Goal: Transaction & Acquisition: Obtain resource

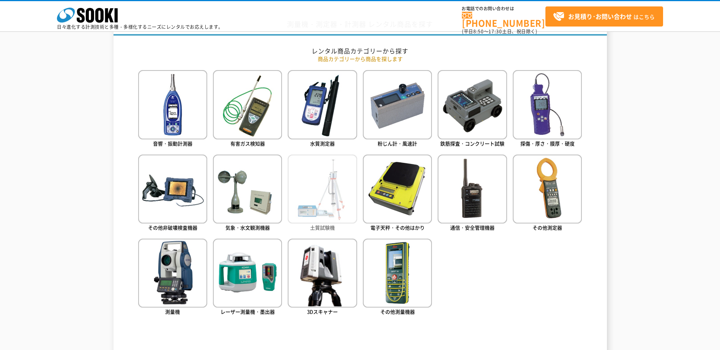
click at [303, 179] on img at bounding box center [322, 189] width 69 height 69
click at [55, 95] on div "測量機・測定器・計測器 レンタル商品を探す レンタル商品カテゴリーから探す 商品カテゴリーから商品を探します 音響・振動計測器 有害ガス検知器 水質測定器 粉…" at bounding box center [360, 337] width 720 height 644
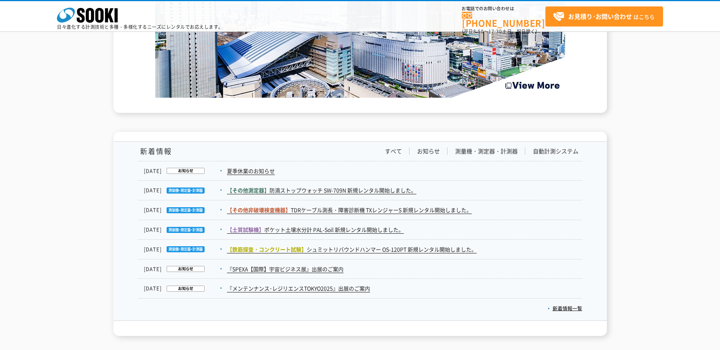
scroll to position [1155, 0]
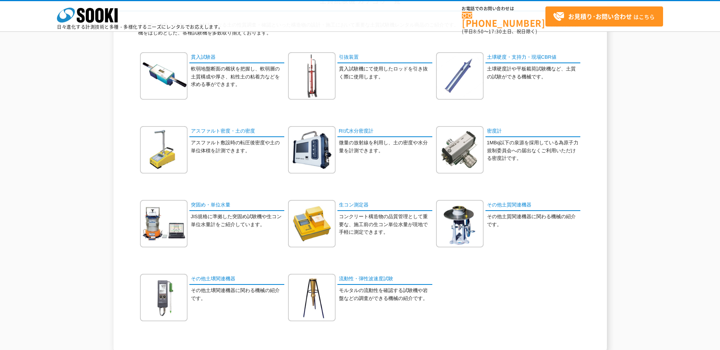
scroll to position [76, 0]
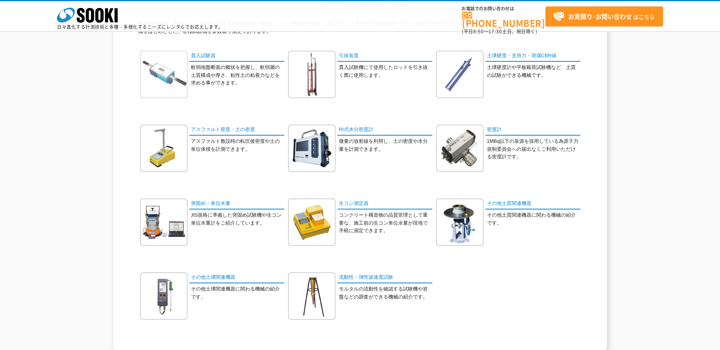
click at [154, 73] on img at bounding box center [163, 74] width 47 height 47
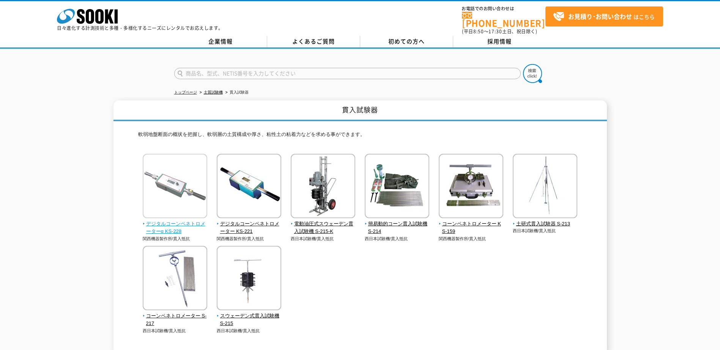
click at [188, 179] on img at bounding box center [175, 187] width 64 height 66
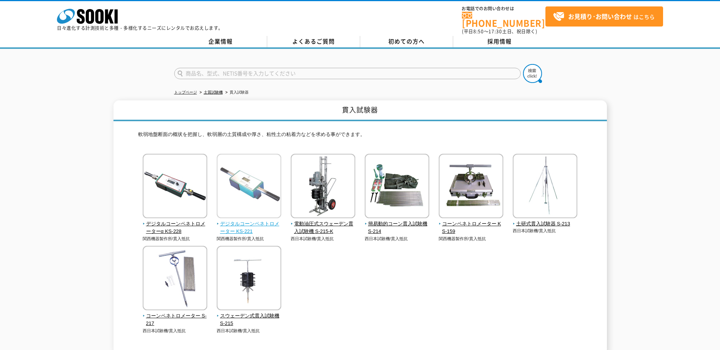
click at [252, 184] on img at bounding box center [249, 187] width 64 height 66
click at [379, 270] on div "デジタルコーンペネトロメーターα KS-228 関西機器製作所/貫入抵抗" at bounding box center [360, 252] width 444 height 196
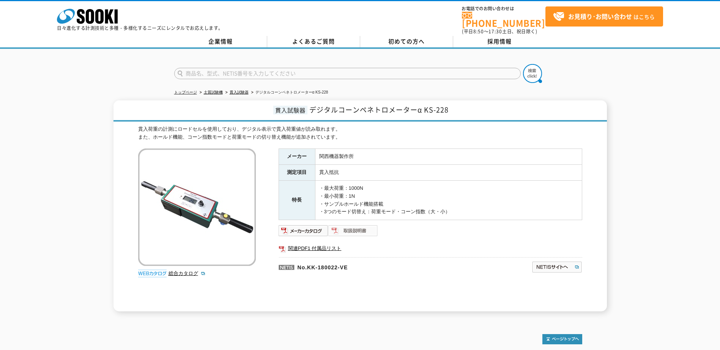
click at [354, 227] on img at bounding box center [353, 231] width 50 height 12
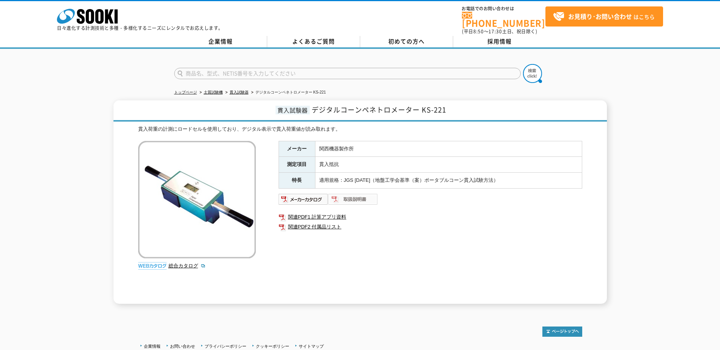
click at [367, 195] on img at bounding box center [353, 199] width 50 height 12
